Goal: Task Accomplishment & Management: Complete application form

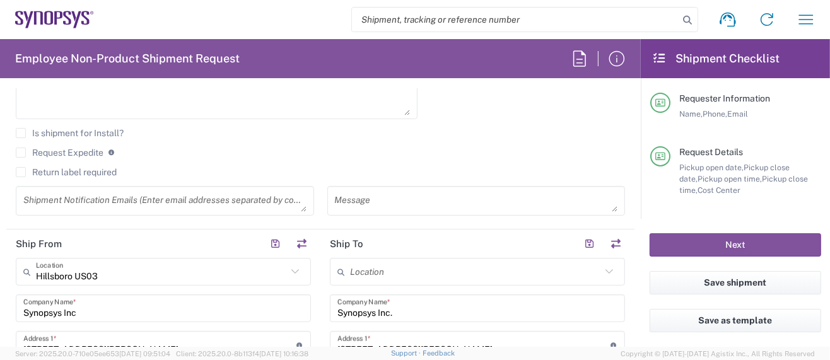
scroll to position [505, 0]
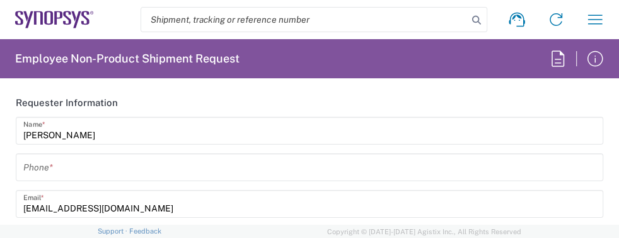
type input "US01, SG, MSIP2, R&D 510464"
type input "Delivered at Place"
type input "[US_STATE]"
type input "[GEOGRAPHIC_DATA]"
type input "Department"
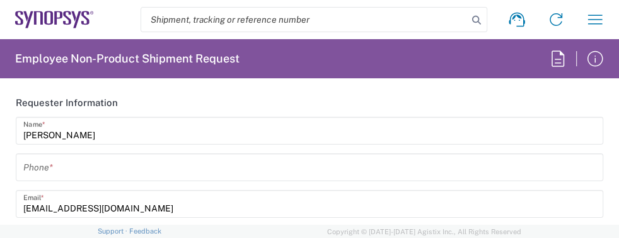
type input "[GEOGRAPHIC_DATA]"
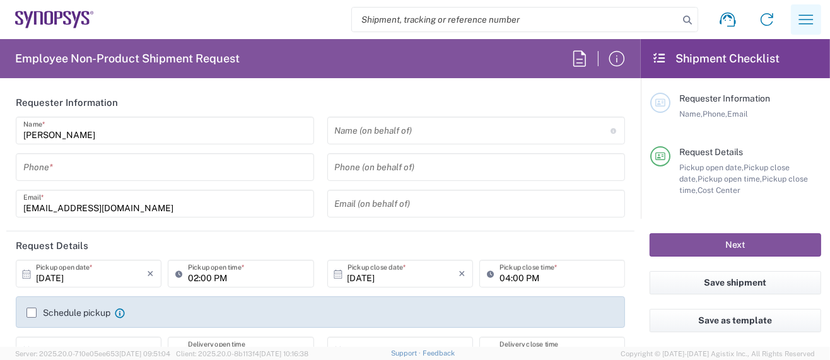
click at [809, 18] on icon "button" at bounding box center [806, 19] width 20 height 20
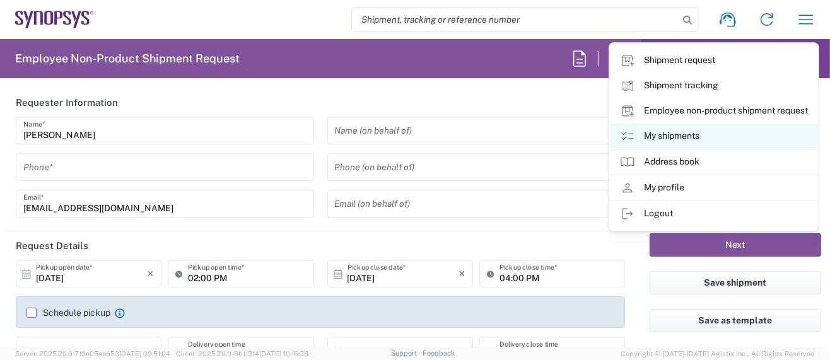
click at [686, 138] on link "My shipments" at bounding box center [714, 136] width 208 height 25
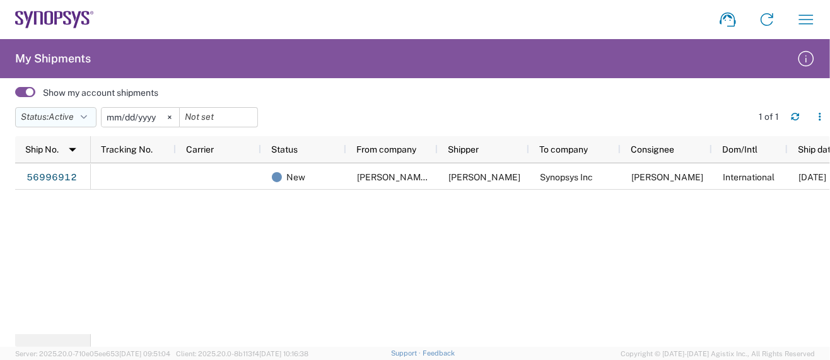
click at [86, 116] on icon "button" at bounding box center [84, 117] width 6 height 9
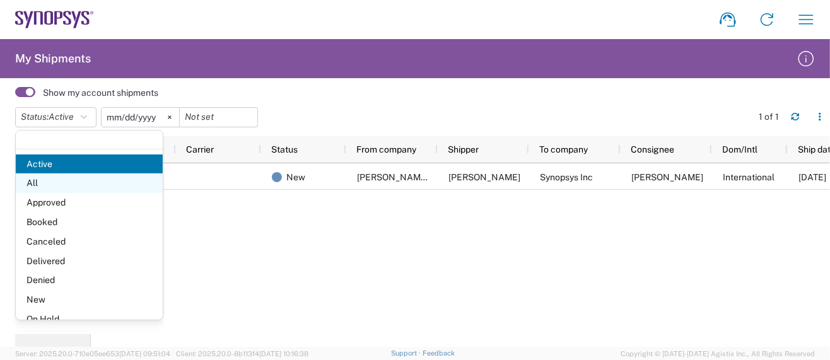
click at [56, 187] on span "All" at bounding box center [89, 183] width 147 height 20
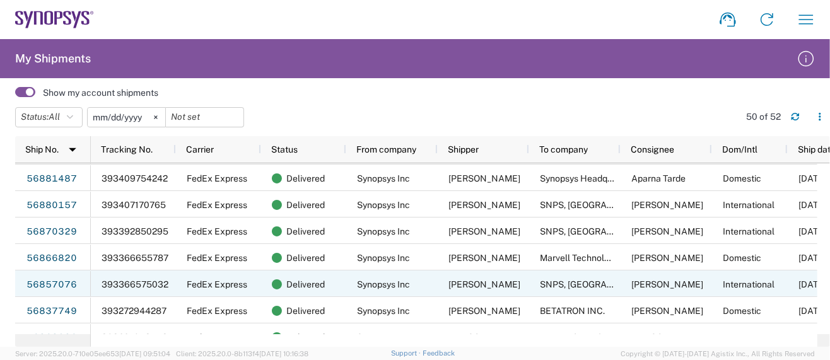
scroll to position [168, 0]
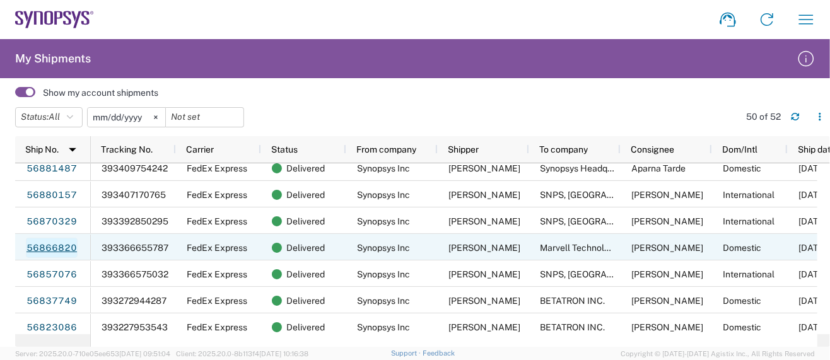
click at [62, 246] on link "56866820" at bounding box center [52, 248] width 52 height 20
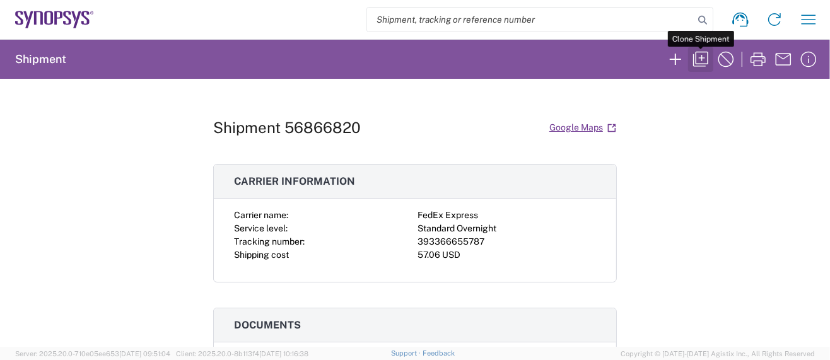
click at [701, 58] on icon "button" at bounding box center [701, 59] width 20 height 20
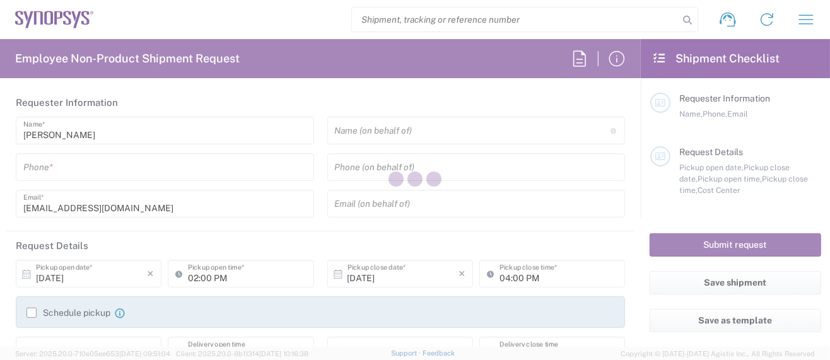
type input "5039399670"
type input "04:29 PM"
type input "05:29 PM"
type input "510464"
type textarea "Please FedEx overnight per Haitao Zhao"
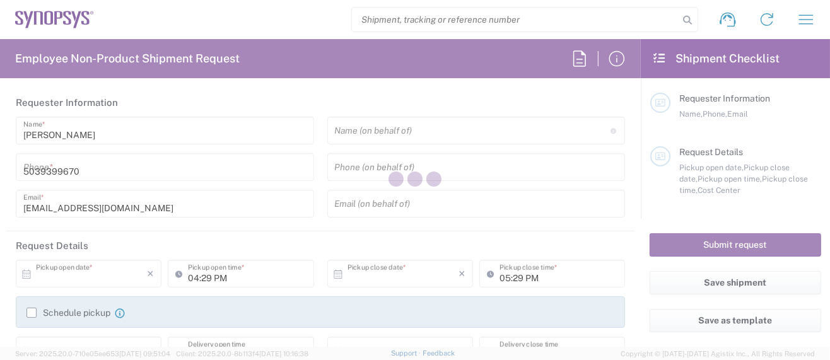
type textarea "wing@synopsys.com"
type textarea "Please see attached. -Kaelen"
type input "Hillsboro US03"
type input "Synopsys Inc"
type input "2025 NE Cornelius Pass Rd"
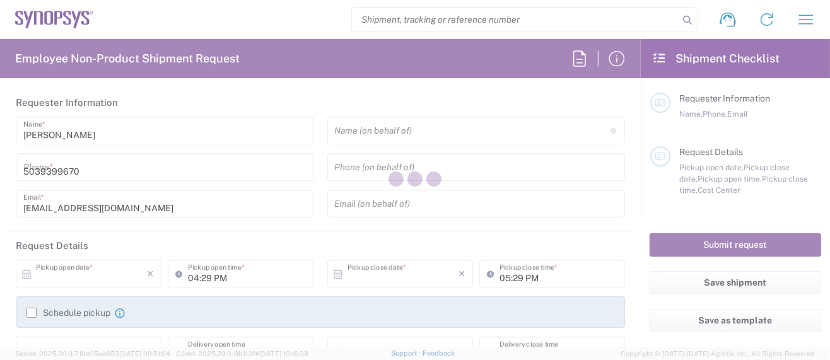
type input "Suite 400"
type input "Hillsboro"
type input "Oregon"
type input "97124"
type input "Sarah Wing"
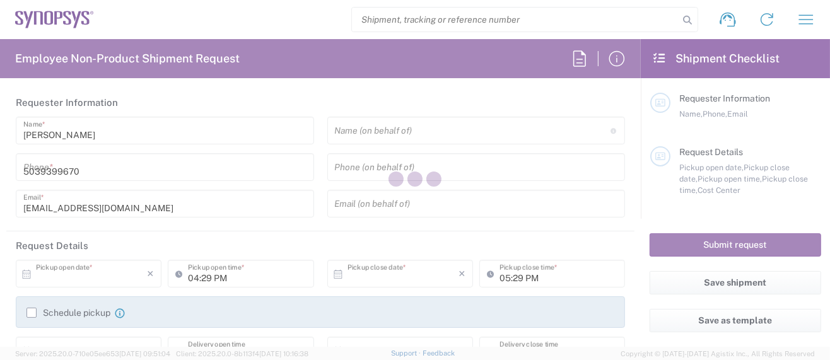
type input "5039399670"
type input "wing@synopsys.com"
type input "Marvell Technology, Inc."
type input "5488 Marvell Lane"
type input "Santa Clara"
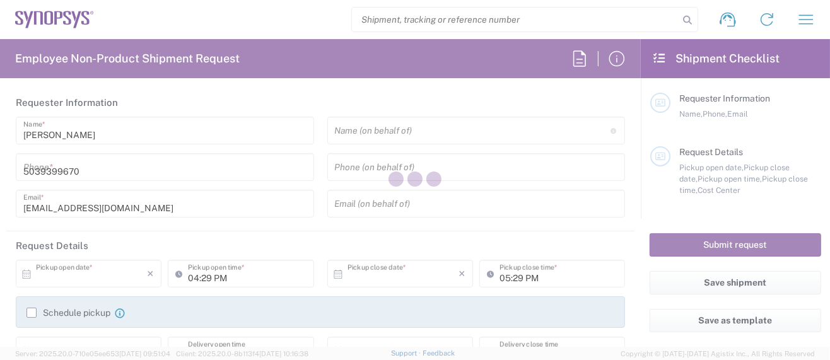
type input "California"
type input "95054"
type input "Michael Cheng"
type input "4082222500"
type input "chengm@synopsys.com"
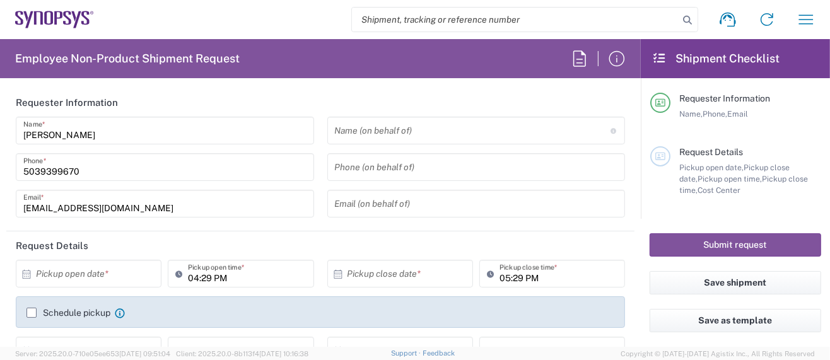
type input "US01, SG, MSIP2, R&D 510464"
type input "Cardboard Box(es)"
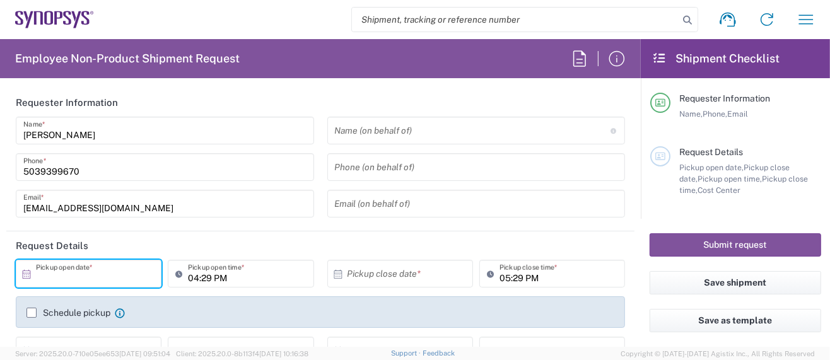
click at [123, 275] on input "text" at bounding box center [91, 274] width 111 height 22
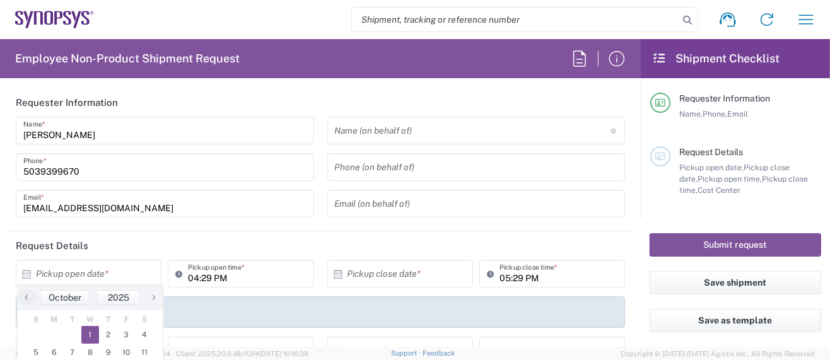
click at [89, 336] on span "1" at bounding box center [90, 335] width 18 height 18
type input "10/01/2025"
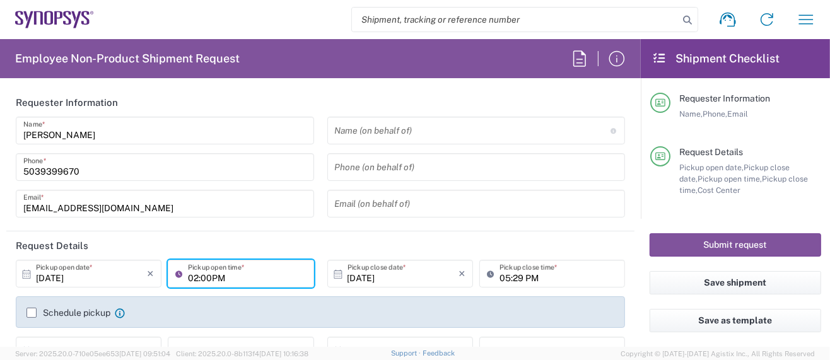
type input "02:00PM"
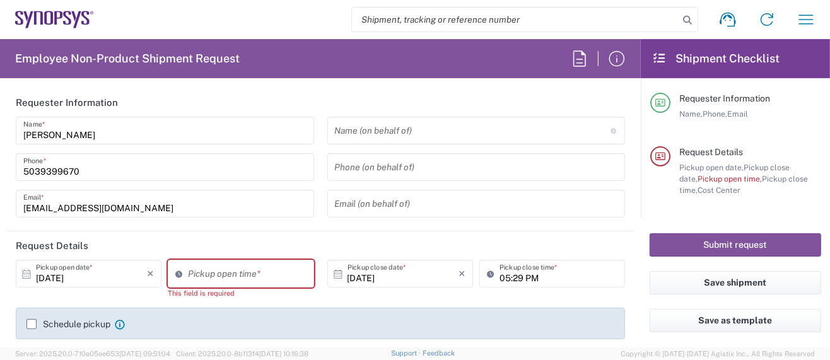
click at [284, 233] on header "Request Details" at bounding box center [320, 245] width 628 height 28
click at [233, 276] on input "01:31 PM" at bounding box center [247, 274] width 118 height 22
click at [242, 278] on input "01:31 PM" at bounding box center [247, 274] width 118 height 22
click at [254, 279] on input "01:31 PM" at bounding box center [247, 274] width 118 height 22
click at [190, 276] on input "01:31 PM" at bounding box center [247, 274] width 118 height 22
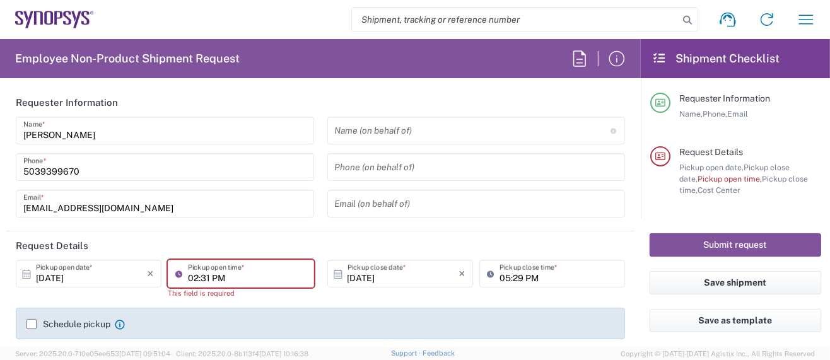
type input "02:31 PM"
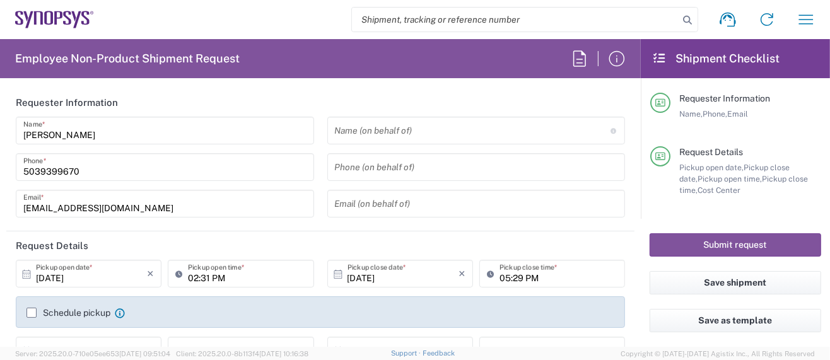
click at [494, 313] on div "Schedule pickup When scheduling a pickup please be sure to meet the following c…" at bounding box center [320, 312] width 609 height 32
click at [500, 277] on input "05:29 PM" at bounding box center [559, 274] width 118 height 22
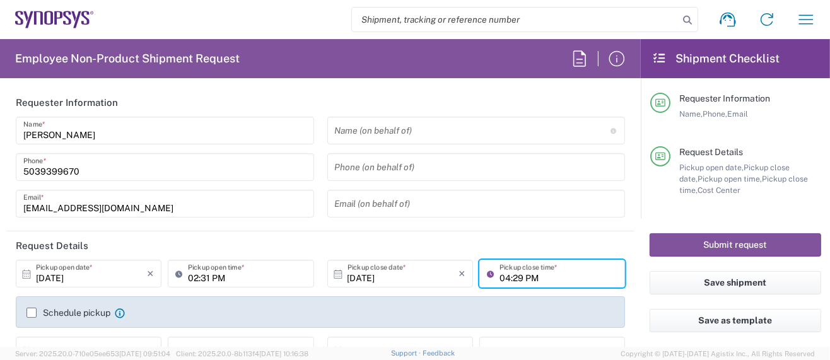
type input "04:29 PM"
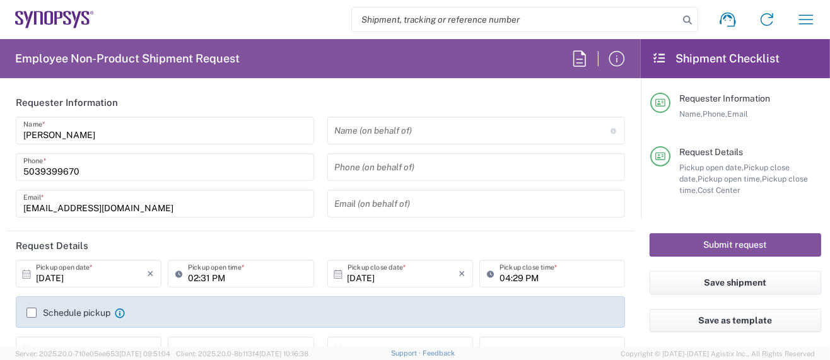
click at [546, 298] on div "Schedule pickup When scheduling a pickup please be sure to meet the following c…" at bounding box center [320, 312] width 609 height 32
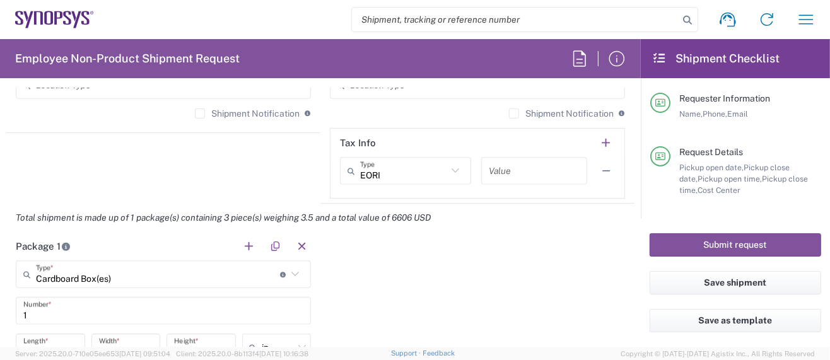
scroll to position [1093, 0]
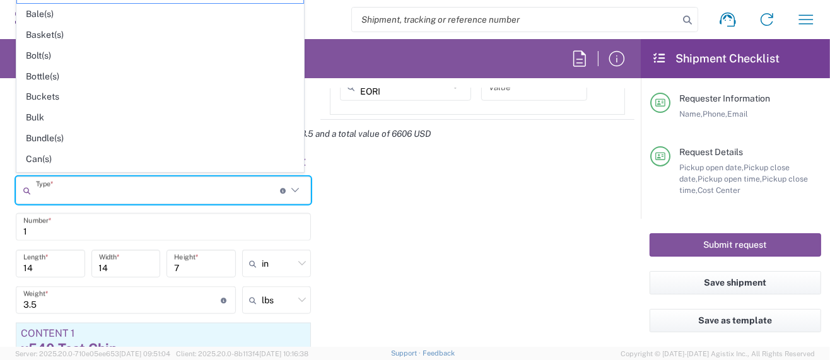
click at [143, 188] on input "text" at bounding box center [158, 191] width 244 height 22
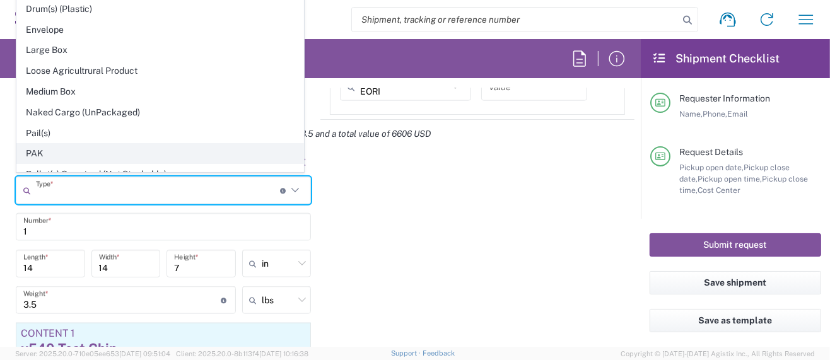
scroll to position [573, 0]
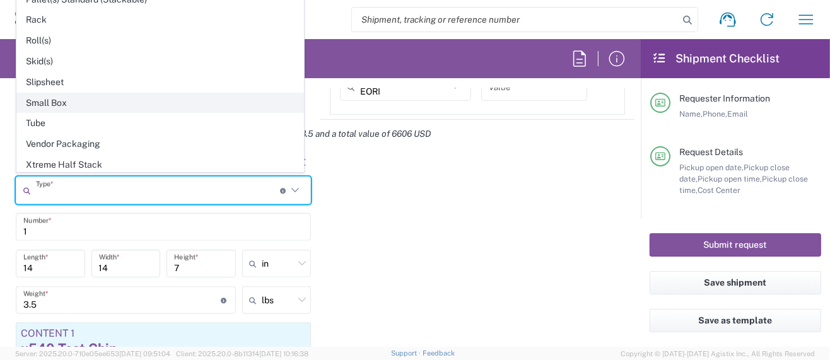
click at [49, 93] on span "Small Box" at bounding box center [160, 103] width 286 height 20
type input "Small Box"
type input "12.25"
type input "11"
type input "1.5"
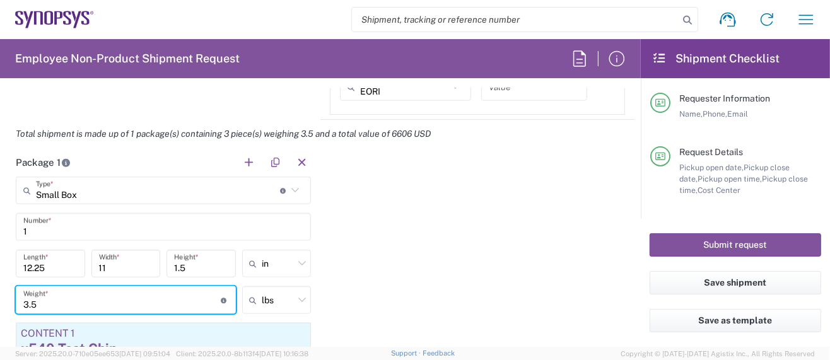
drag, startPoint x: 45, startPoint y: 303, endPoint x: 15, endPoint y: 296, distance: 30.4
click at [16, 298] on div "3.5 Weight * Total weight of package(s) in pounds or kilograms" at bounding box center [126, 300] width 220 height 28
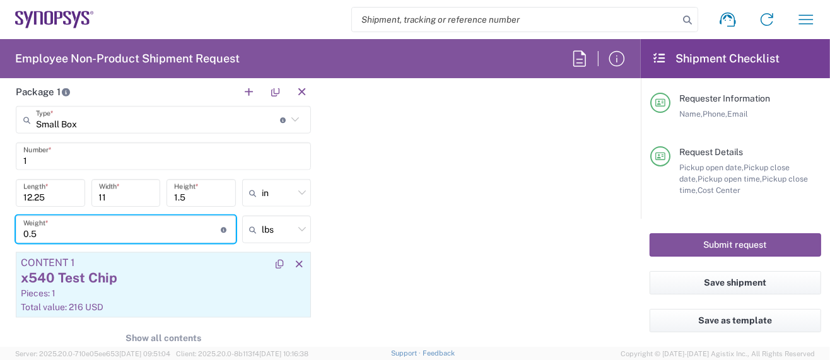
scroll to position [1177, 0]
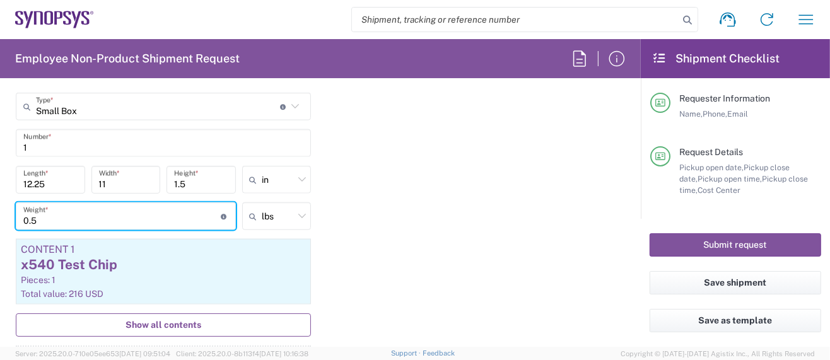
type input "0.5"
click at [175, 319] on span "Show all contents" at bounding box center [164, 325] width 76 height 12
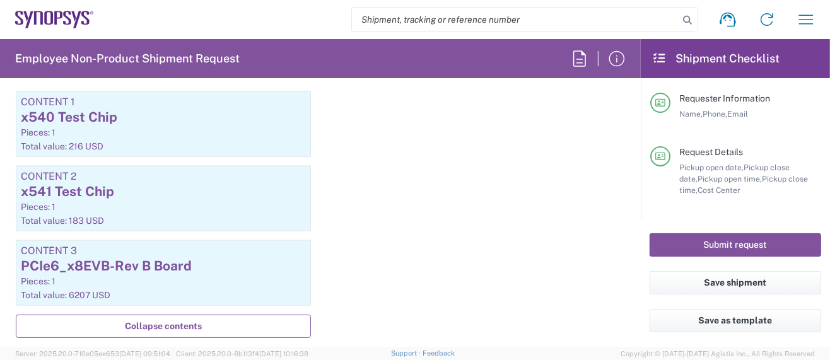
scroll to position [1345, 0]
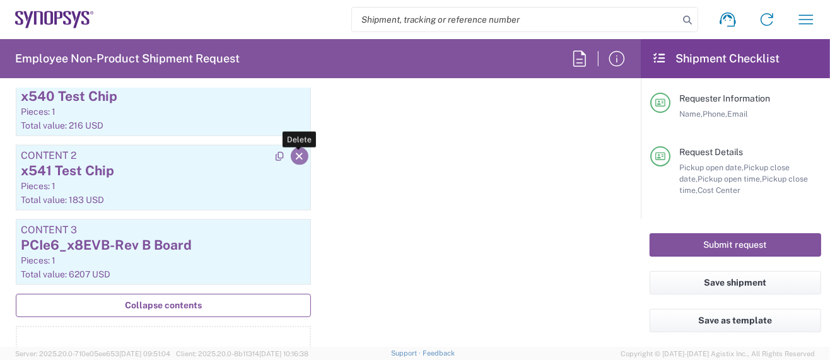
click at [294, 153] on icon "button" at bounding box center [299, 156] width 11 height 9
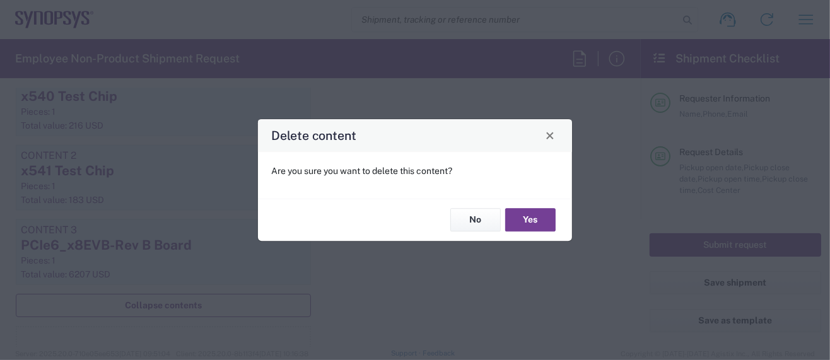
click at [525, 217] on button "Yes" at bounding box center [530, 220] width 50 height 23
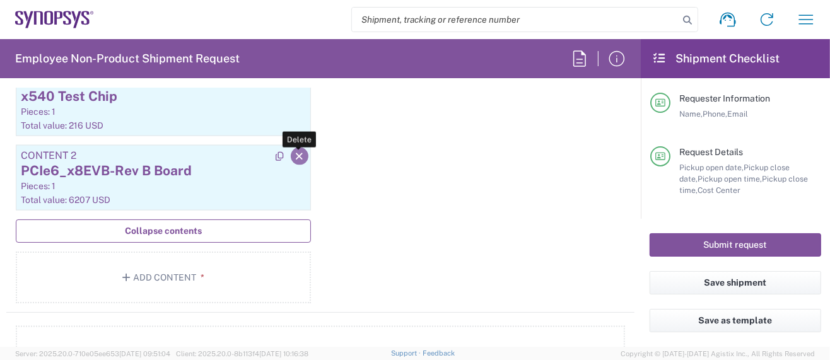
click at [294, 152] on icon "button" at bounding box center [299, 156] width 11 height 9
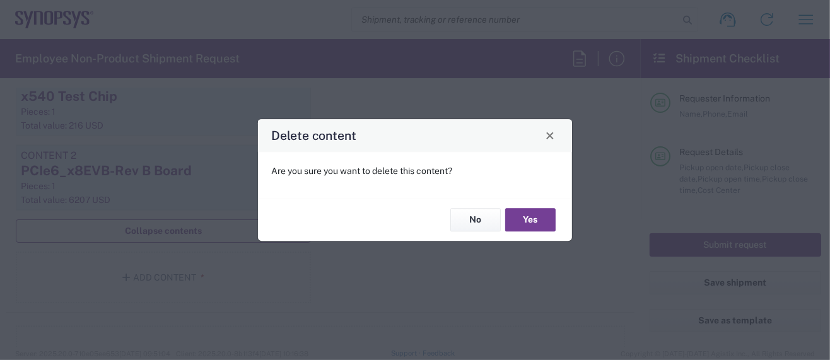
click at [528, 222] on button "Yes" at bounding box center [530, 220] width 50 height 23
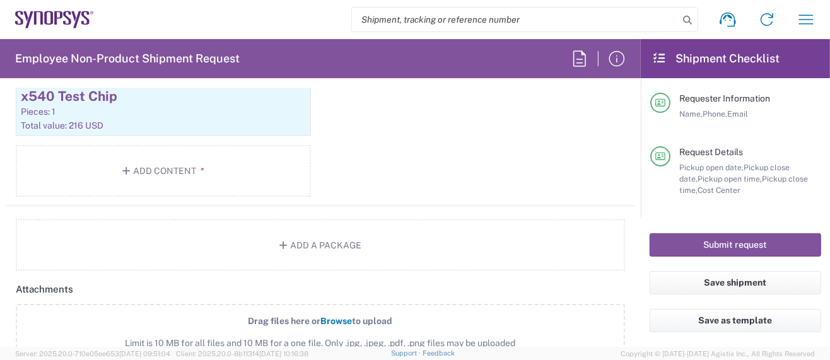
click at [165, 123] on div "Total value: 216 USD" at bounding box center [163, 125] width 285 height 11
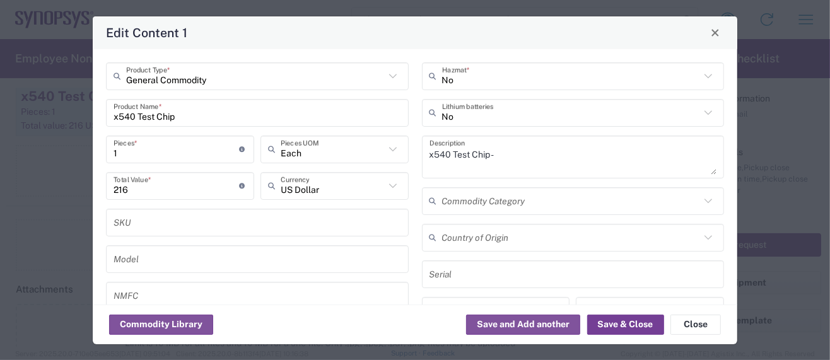
click at [621, 330] on button "Save & Close" at bounding box center [625, 325] width 77 height 20
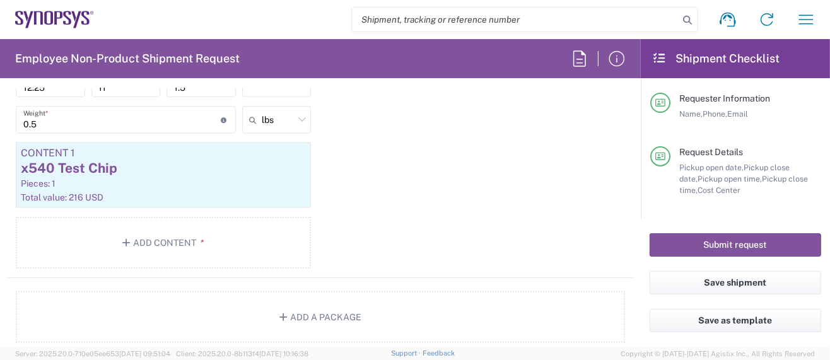
scroll to position [1261, 0]
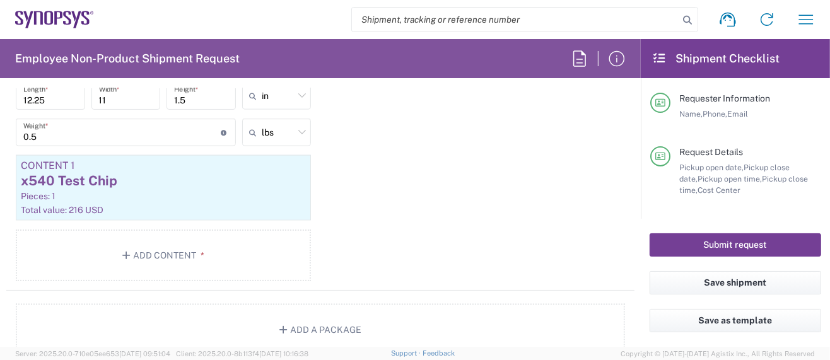
click at [669, 240] on button "Submit request" at bounding box center [736, 244] width 172 height 23
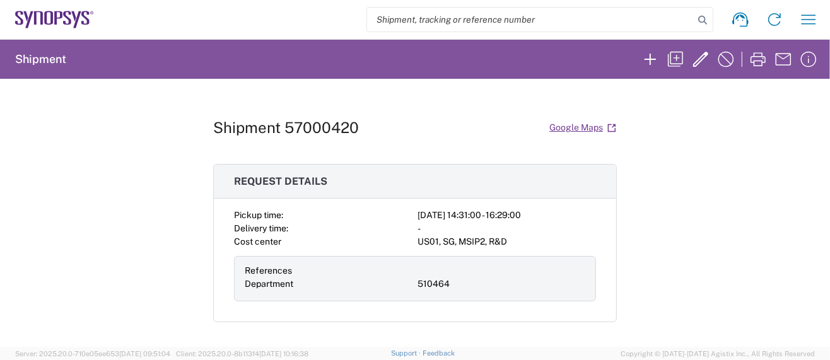
click at [747, 235] on div "Shipment 57000420 Google Maps Request details Pickup time: 2025-10-01 14:31:00 …" at bounding box center [415, 213] width 830 height 268
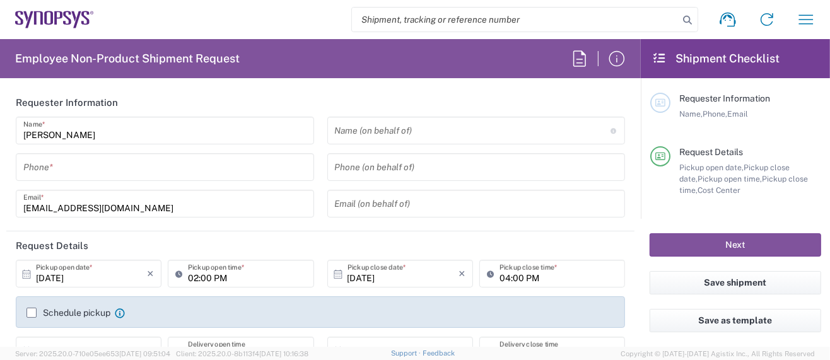
type input "Delivered at Place"
type input "United States"
type input "Department"
type input "Oregon"
type input "US01, SG, MSIP2, R&D 510464"
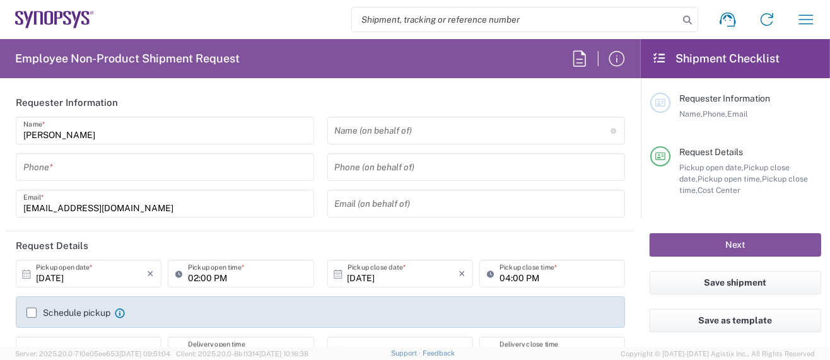
type input "United States"
click at [114, 167] on input "tel" at bounding box center [164, 167] width 283 height 22
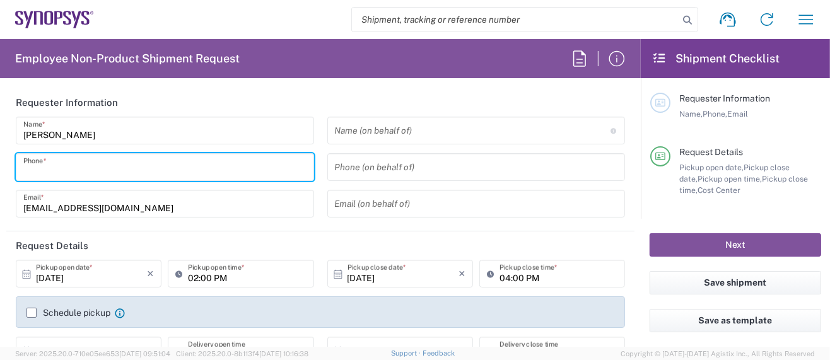
type input "Hillsboro US03"
type input "5039399670"
type input "sarah.wing@synopsys.com"
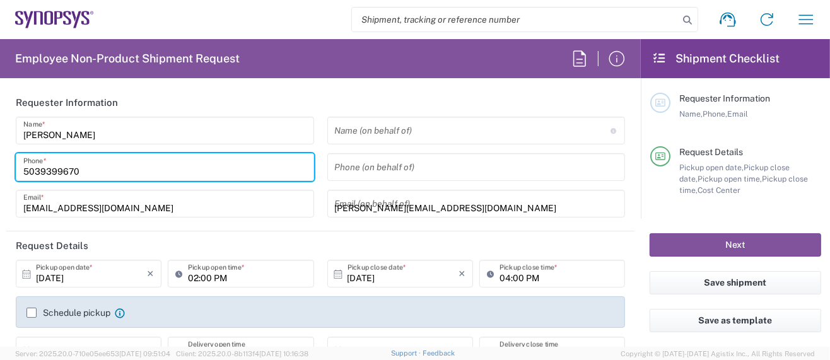
type input "5039399670"
type input "Synopsys Inc."
type input "2025 NE Cornelius Pass Rd."
type input "HILLSBORO"
type input "Oregon"
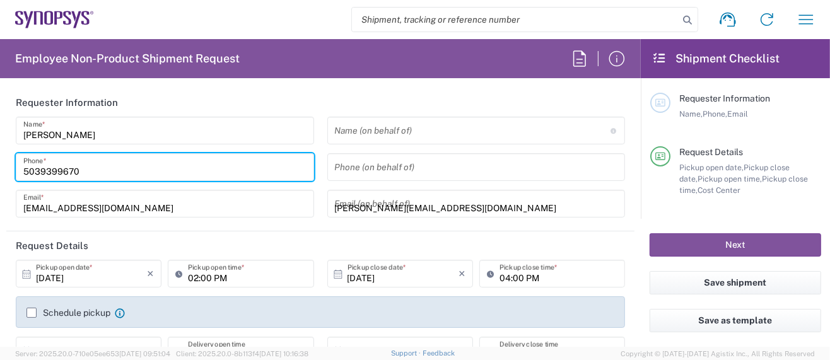
type input "97124"
type input "5039399670"
type input "sarah.wing@synopsys.com"
type input "Sarah K Wing"
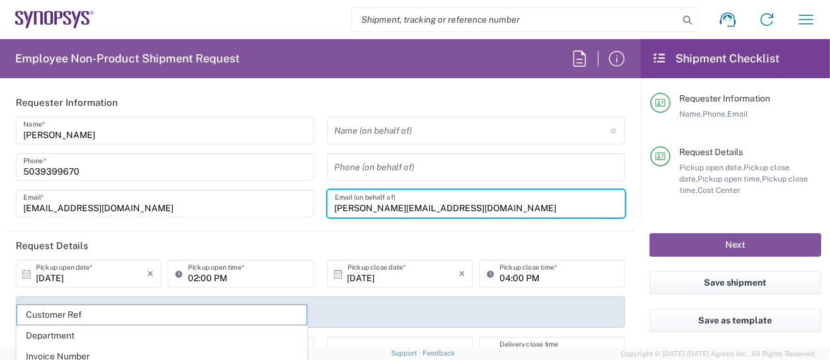
drag, startPoint x: 349, startPoint y: 197, endPoint x: 265, endPoint y: 187, distance: 85.0
click at [264, 189] on div "Sarah Wing Name * 5039399670 Phone * wing@synopsys.com Email * Name (on behalf …" at bounding box center [320, 172] width 622 height 110
type input "Hillsboro US03"
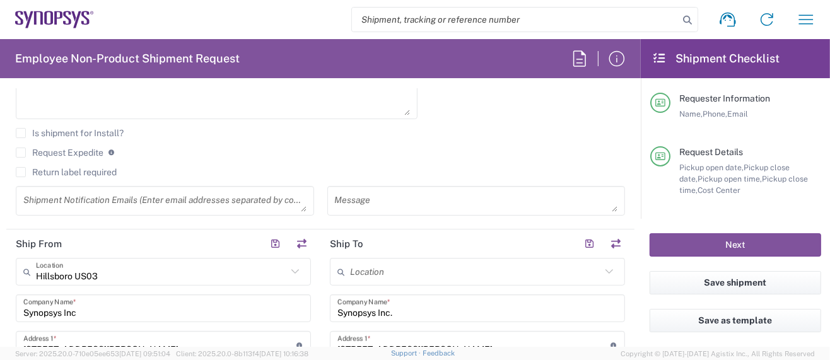
scroll to position [505, 0]
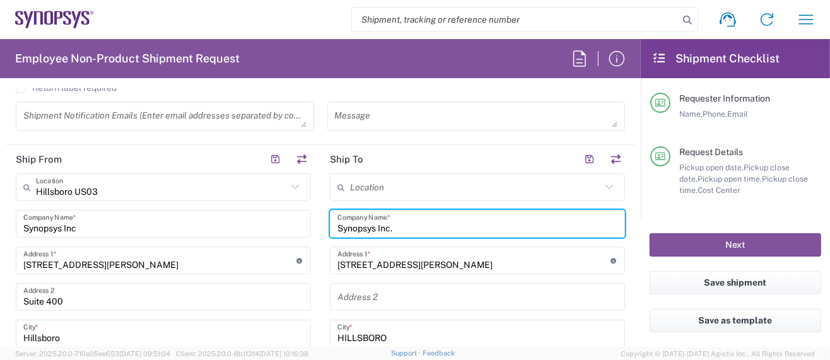
click at [421, 228] on input "Synopsys Inc." at bounding box center [477, 224] width 280 height 22
drag, startPoint x: 421, startPoint y: 228, endPoint x: 315, endPoint y: 219, distance: 105.7
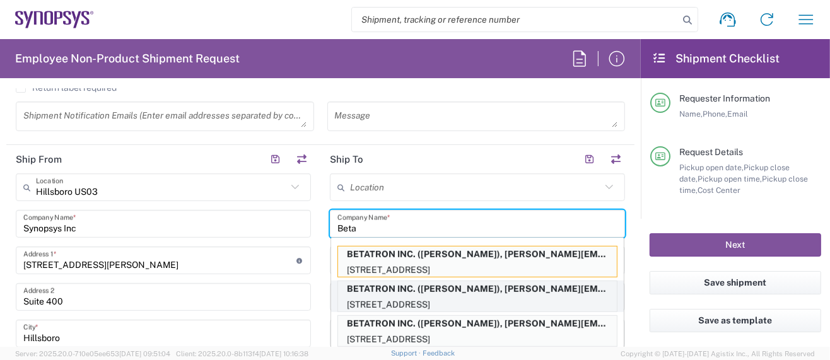
click at [381, 286] on p "BETATRON INC. (MIKE YOUNG), mike.young@betatron.net" at bounding box center [477, 289] width 279 height 16
type input "BETATRON INC."
type input "1722 RINGWOOD AVENUE"
type input "San Jose"
type input "California"
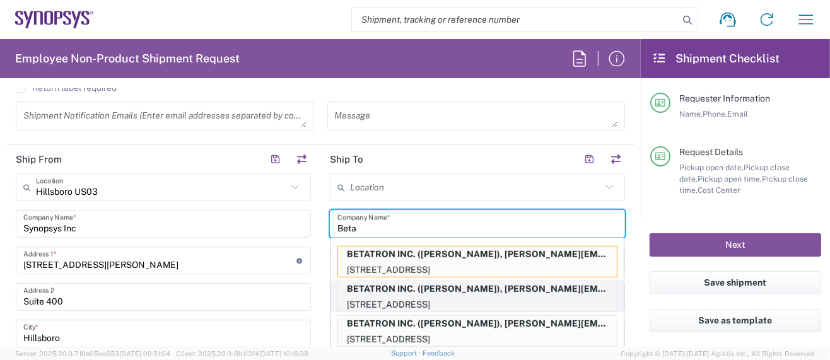
type input "95131"
type input "MIKE YOUNG"
type input "4088061431"
type input "mike.young@betatron.net"
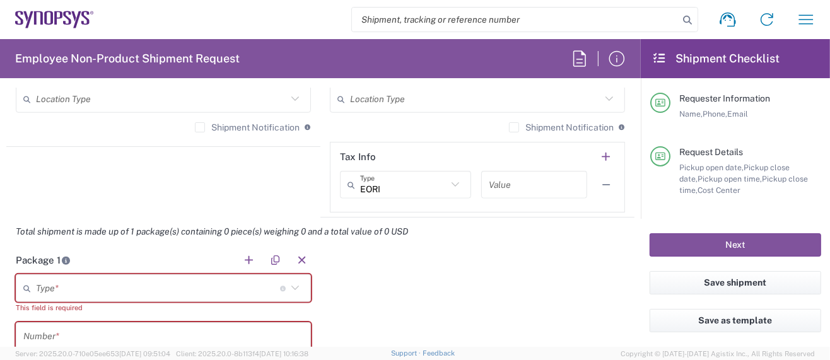
scroll to position [1009, 0]
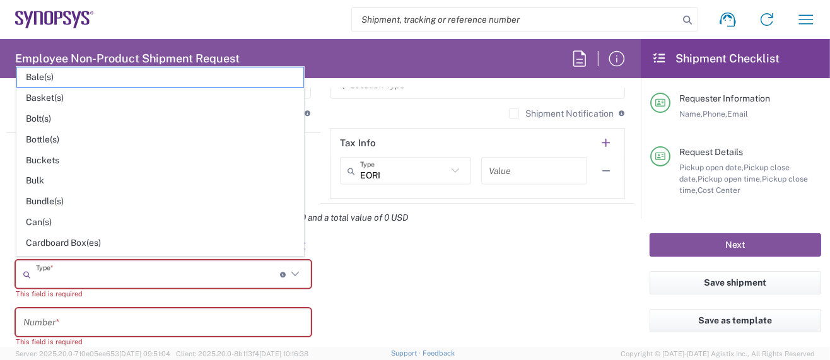
click at [123, 266] on input "text" at bounding box center [158, 275] width 244 height 22
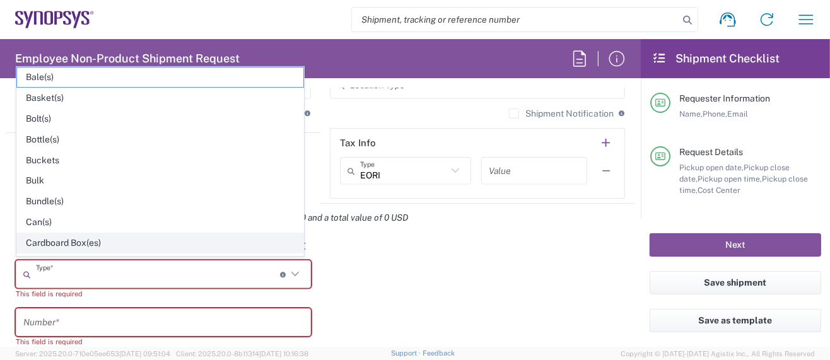
click at [93, 233] on span "Cardboard Box(es)" at bounding box center [160, 243] width 286 height 20
type input "Cardboard Box(es)"
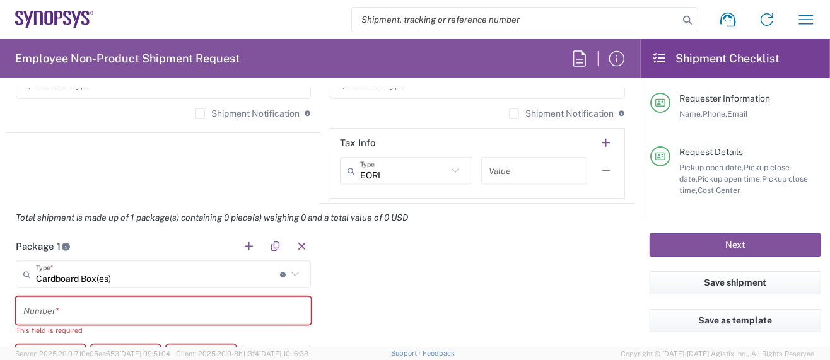
click at [52, 309] on input "text" at bounding box center [163, 311] width 280 height 22
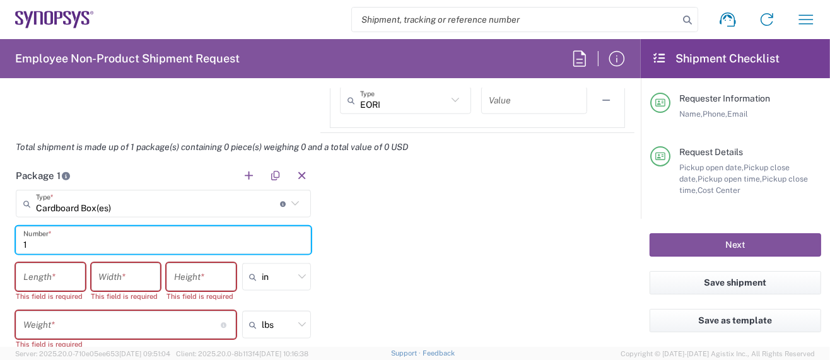
scroll to position [1093, 0]
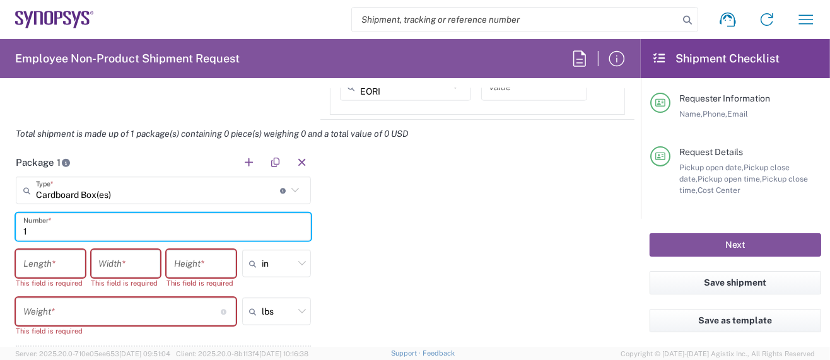
type input "1"
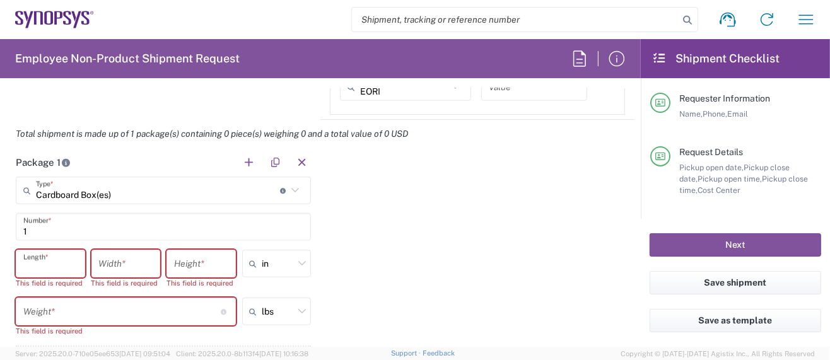
click at [71, 262] on input "number" at bounding box center [50, 264] width 54 height 22
type input "15.5"
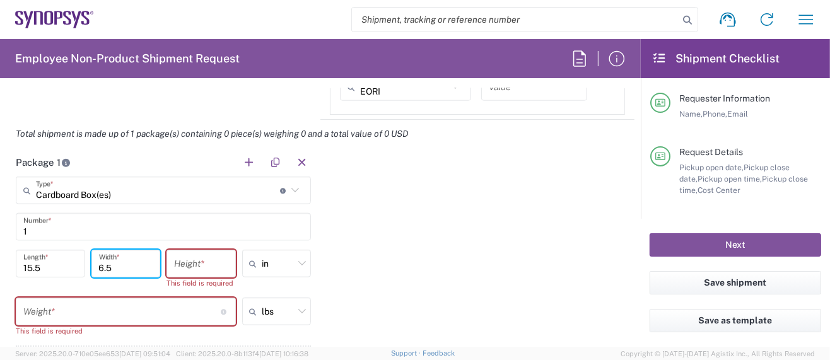
type input "6.5"
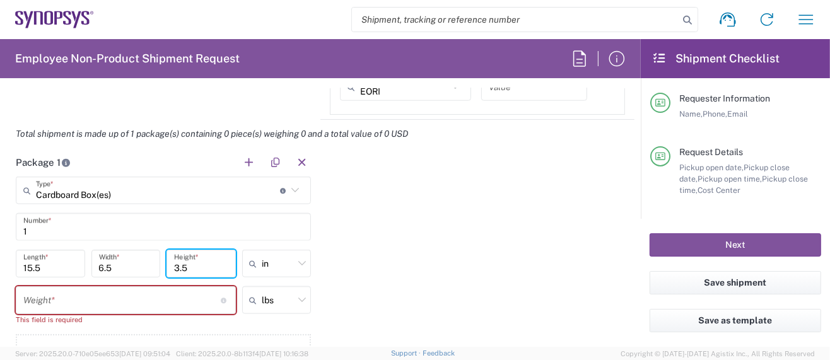
type input "3.5"
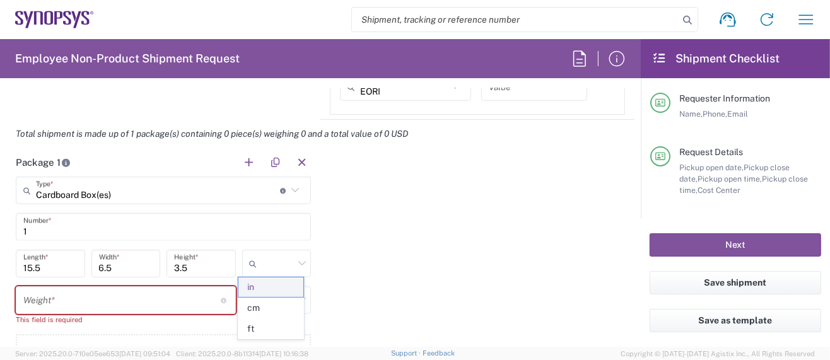
click at [247, 284] on span "in" at bounding box center [270, 288] width 65 height 20
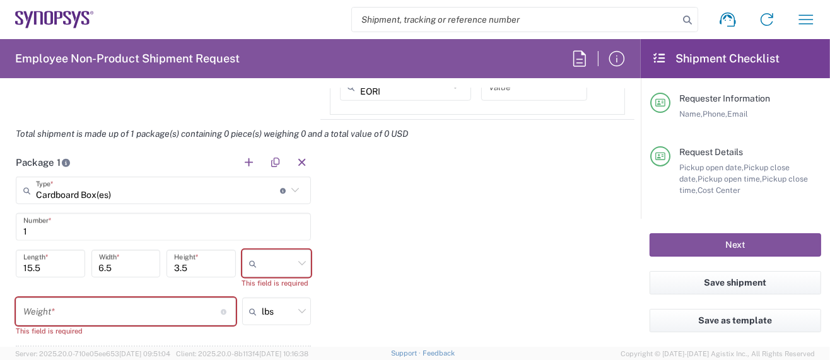
click at [296, 257] on icon at bounding box center [302, 263] width 16 height 16
click at [269, 327] on span "in" at bounding box center [270, 329] width 65 height 20
type input "in"
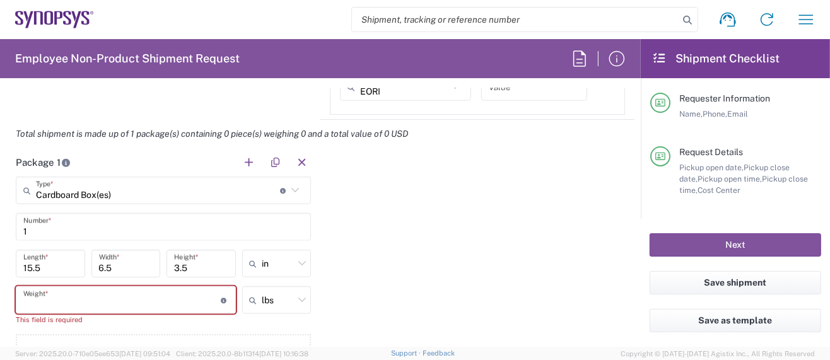
click at [191, 291] on input "number" at bounding box center [121, 300] width 197 height 22
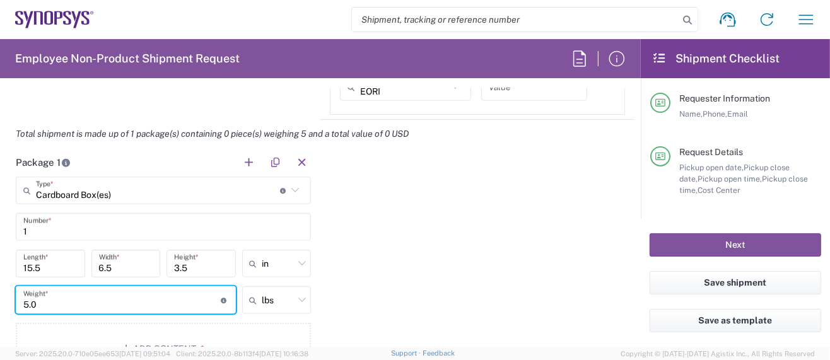
scroll to position [1177, 0]
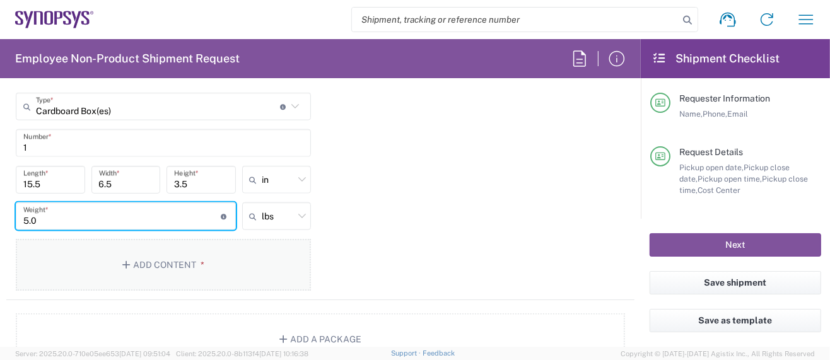
type input "5.0"
click at [201, 260] on span "*" at bounding box center [200, 265] width 8 height 10
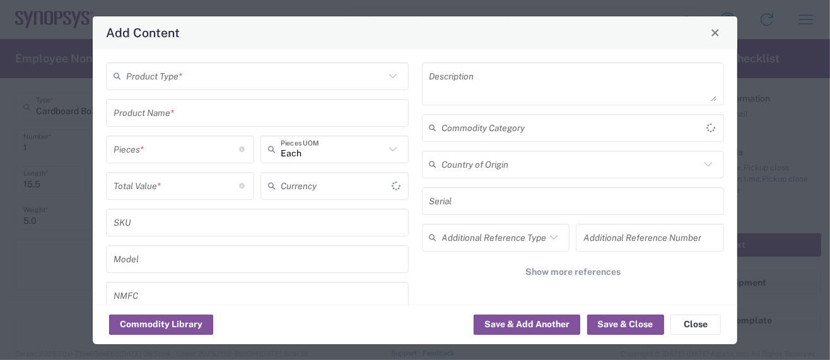
type input "US Dollar"
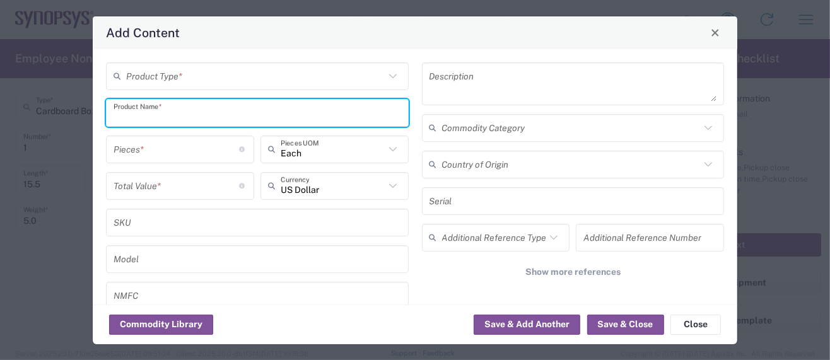
click at [173, 115] on input "text" at bounding box center [258, 113] width 288 height 22
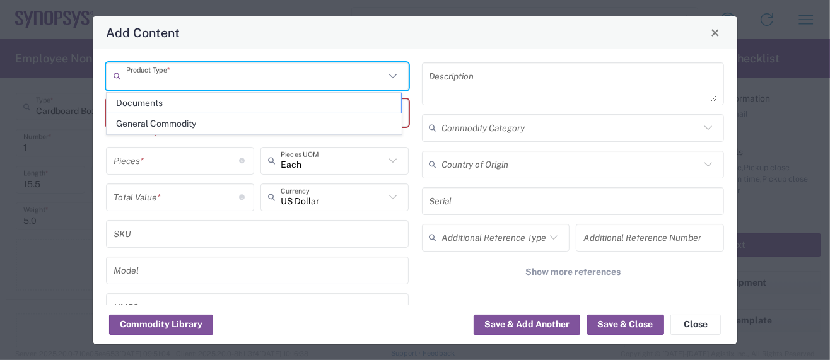
click at [199, 79] on input "text" at bounding box center [255, 76] width 259 height 22
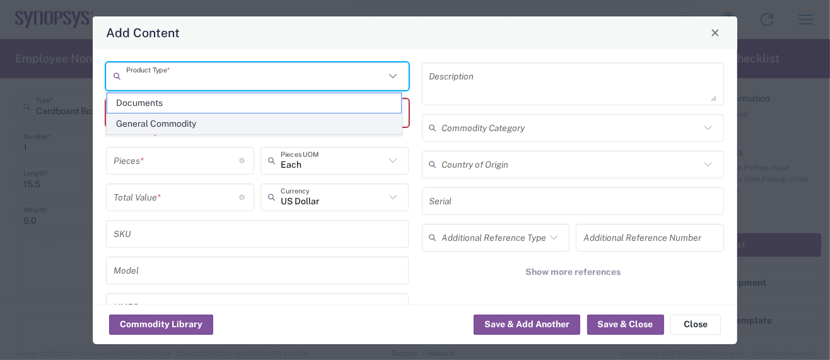
click at [183, 122] on span "General Commodity" at bounding box center [254, 124] width 294 height 20
type input "General Commodity"
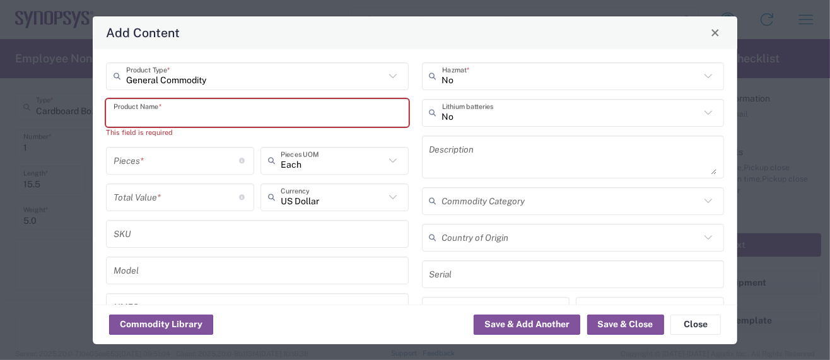
click at [180, 117] on input "text" at bounding box center [258, 113] width 288 height 22
click at [152, 106] on input "text" at bounding box center [258, 113] width 288 height 22
paste input "XCVU095-3FFVA2104E"
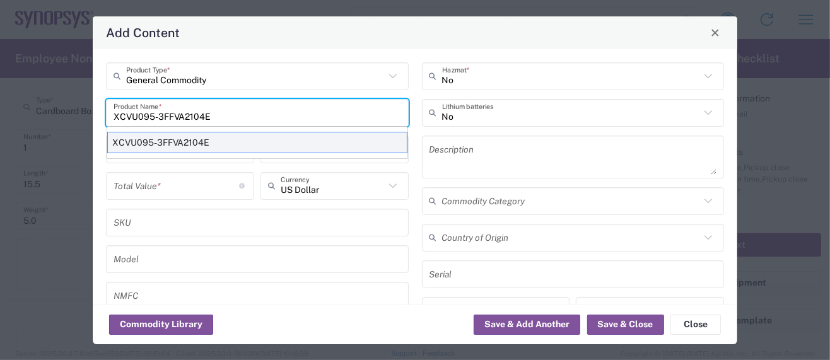
type input "XCVU095-3FFVA2104E"
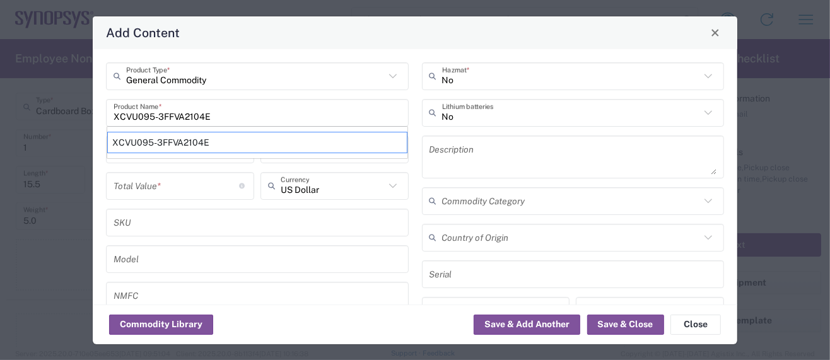
drag, startPoint x: 242, startPoint y: 139, endPoint x: 231, endPoint y: 138, distance: 10.8
click at [231, 138] on div "XCVU095-3FFVA2104E" at bounding box center [257, 142] width 300 height 21
type textarea "FPGA - Field Programmable Gate Array"
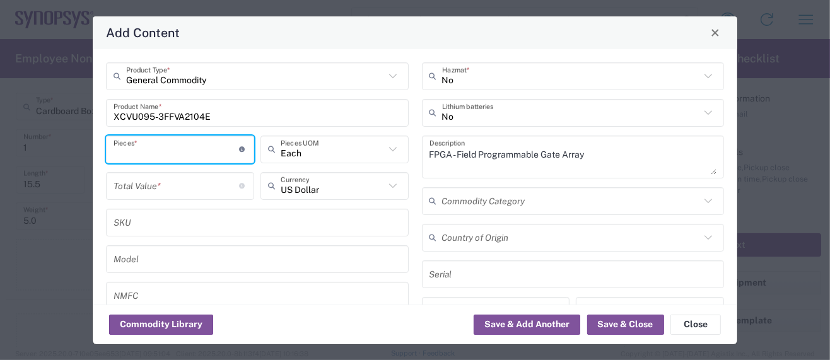
click at [156, 151] on input "number" at bounding box center [177, 149] width 126 height 22
type input "1"
click at [237, 114] on input "XCVU095-3FFVA2104E" at bounding box center [258, 113] width 288 height 22
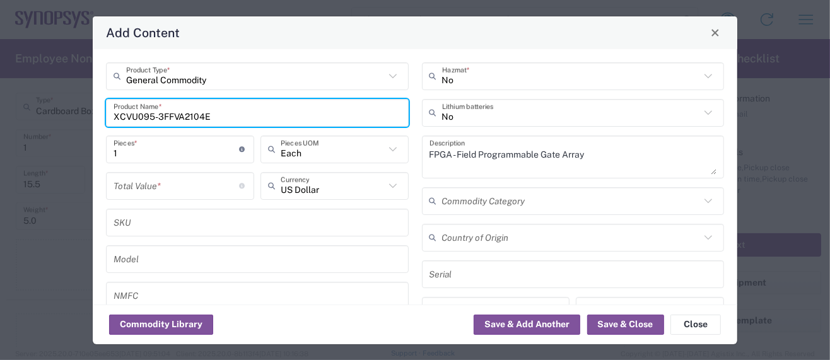
drag, startPoint x: 221, startPoint y: 115, endPoint x: -28, endPoint y: 119, distance: 249.2
click at [0, 119] on html "Shipment request Shipment tracking Employee non-product shipment request My shi…" at bounding box center [415, 180] width 830 height 360
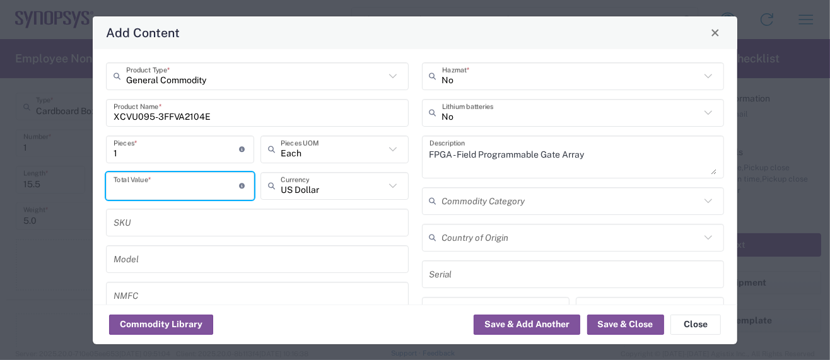
click at [146, 187] on input "number" at bounding box center [177, 186] width 126 height 22
paste input "4379.11"
type input "4379.11"
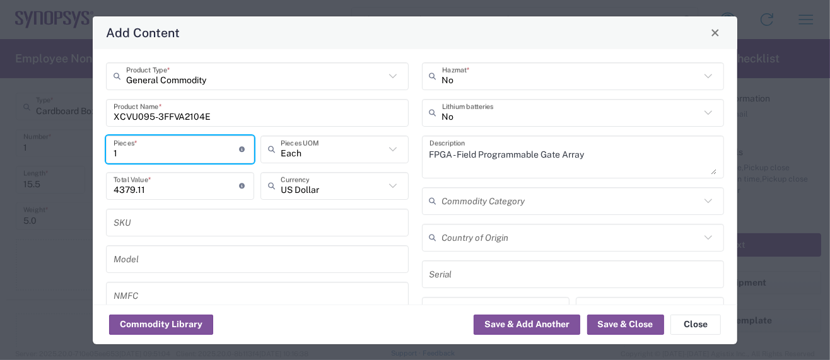
drag, startPoint x: 120, startPoint y: 151, endPoint x: 94, endPoint y: 150, distance: 26.5
click at [94, 150] on div "General Commodity Product Type * XCVU095-3FFVA2104E Product Name * 1 Pieces * N…" at bounding box center [415, 176] width 645 height 255
type input "3"
type input "13137.33"
type input "36"
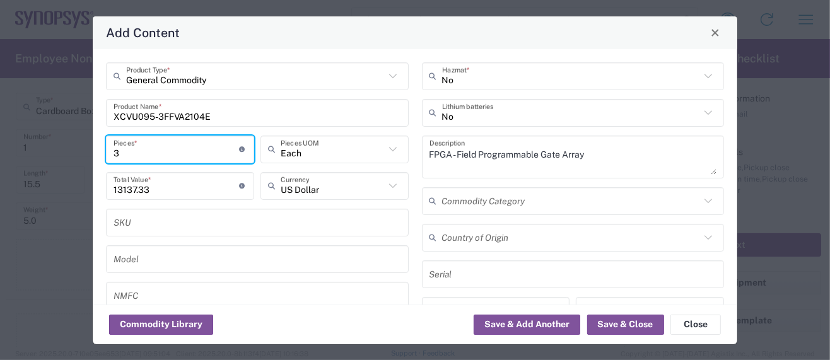
type input "157647.96"
type input "36"
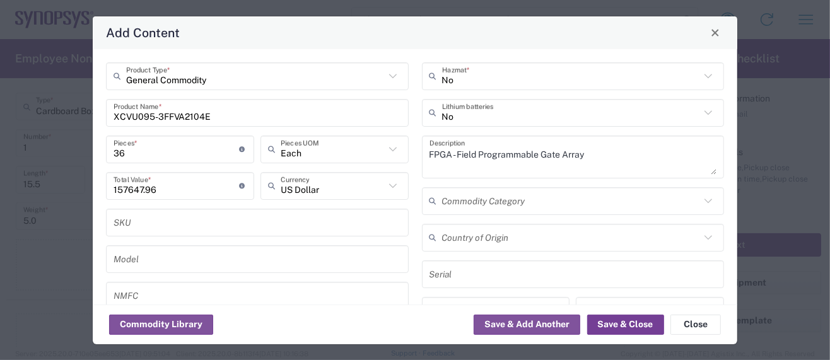
click at [631, 327] on button "Save & Close" at bounding box center [625, 325] width 77 height 20
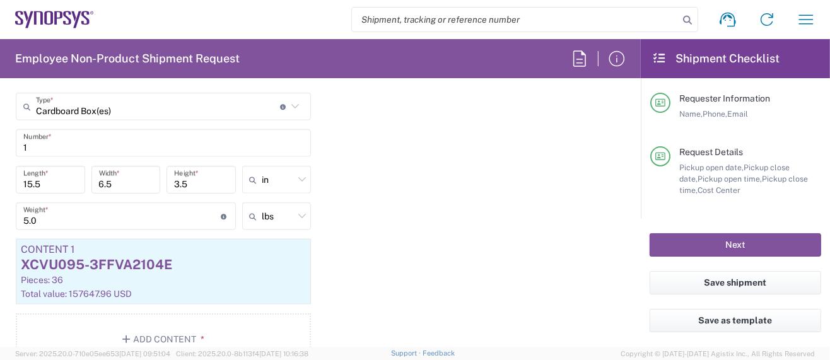
drag, startPoint x: 455, startPoint y: 295, endPoint x: 493, endPoint y: 306, distance: 39.9
click at [492, 307] on div "Package 1 Cardboard Box(es) Type * Material used to package goods Bale(s) Baske…" at bounding box center [320, 219] width 628 height 310
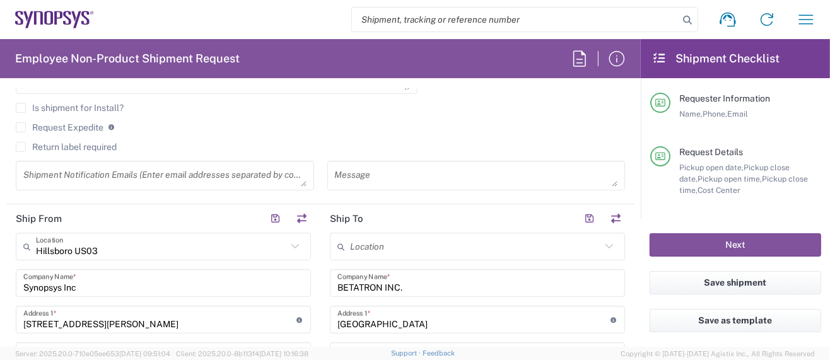
scroll to position [336, 0]
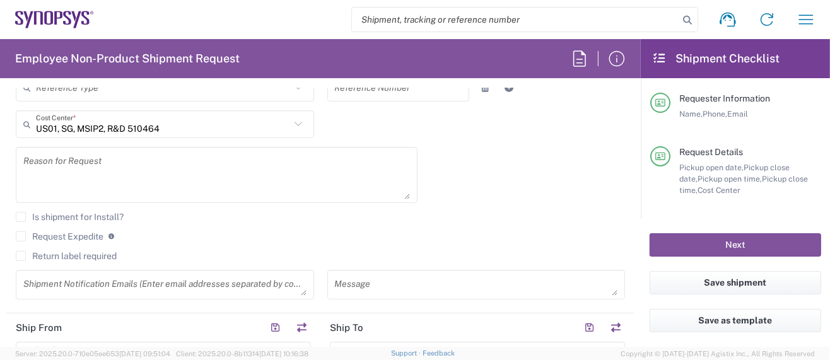
click at [26, 235] on label "Request Expedite" at bounding box center [60, 236] width 88 height 10
click at [21, 237] on input "Request Expedite" at bounding box center [21, 237] width 0 height 0
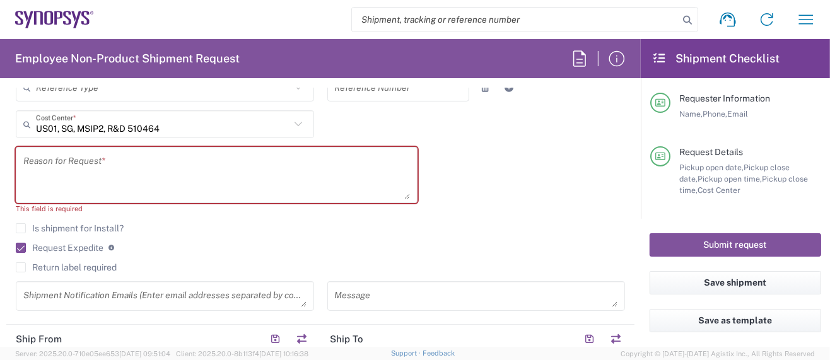
click at [67, 161] on textarea at bounding box center [216, 175] width 387 height 49
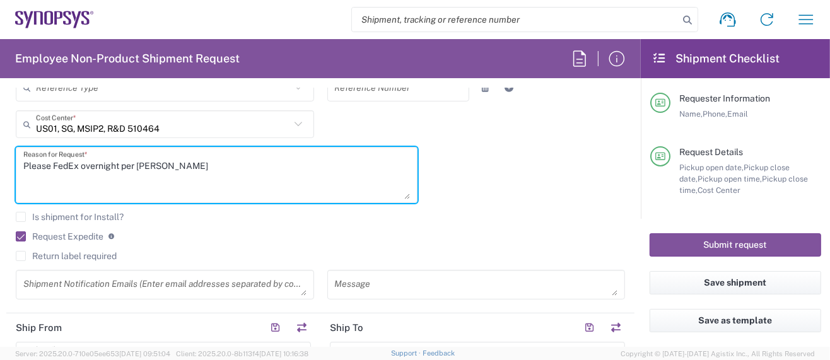
drag, startPoint x: 137, startPoint y: 163, endPoint x: 198, endPoint y: 164, distance: 60.5
click at [198, 164] on textarea "Please FedEx overnight per Steve Haskell" at bounding box center [216, 175] width 387 height 49
type textarea "Please FedEx overnight per Guy Lemire"
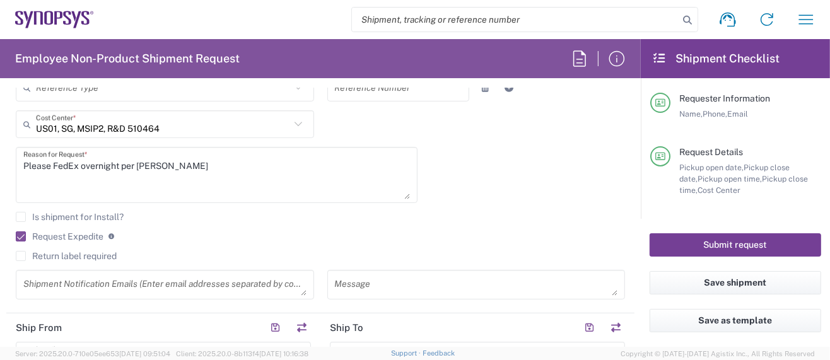
click at [682, 240] on button "Submit request" at bounding box center [736, 244] width 172 height 23
